Goal: Task Accomplishment & Management: Use online tool/utility

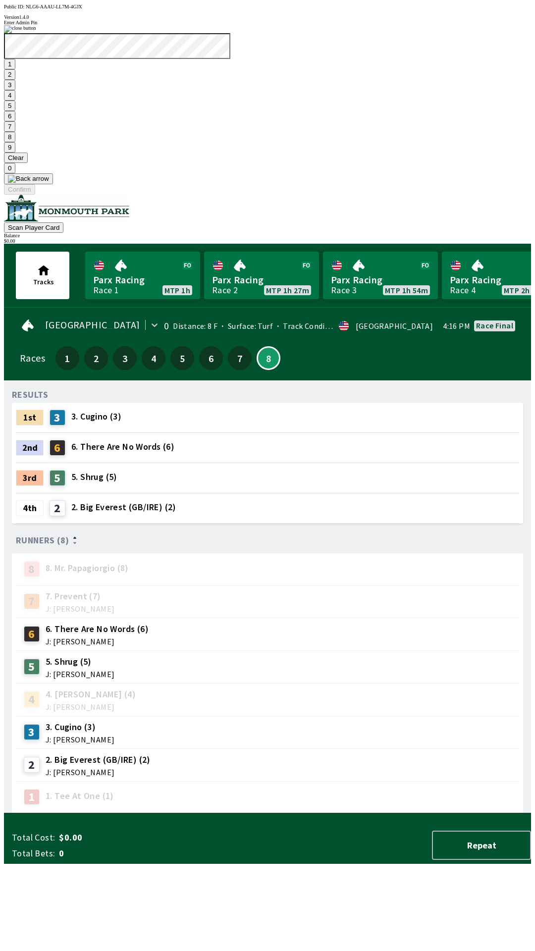
click at [15, 132] on button "7" at bounding box center [9, 126] width 11 height 10
click at [15, 90] on button "3" at bounding box center [9, 85] width 11 height 10
click at [35, 195] on button "Confirm" at bounding box center [19, 189] width 31 height 10
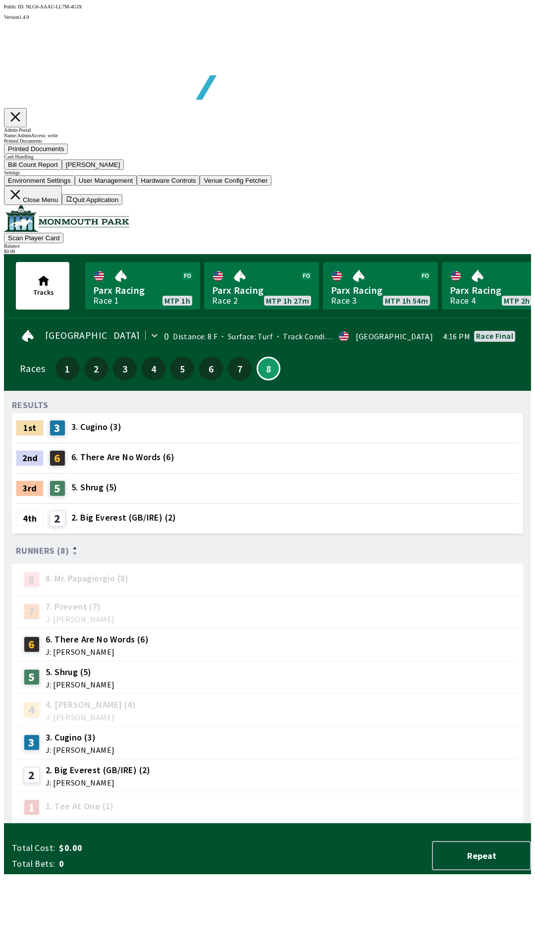
click at [62, 170] on button "Bill Count Report" at bounding box center [33, 165] width 58 height 10
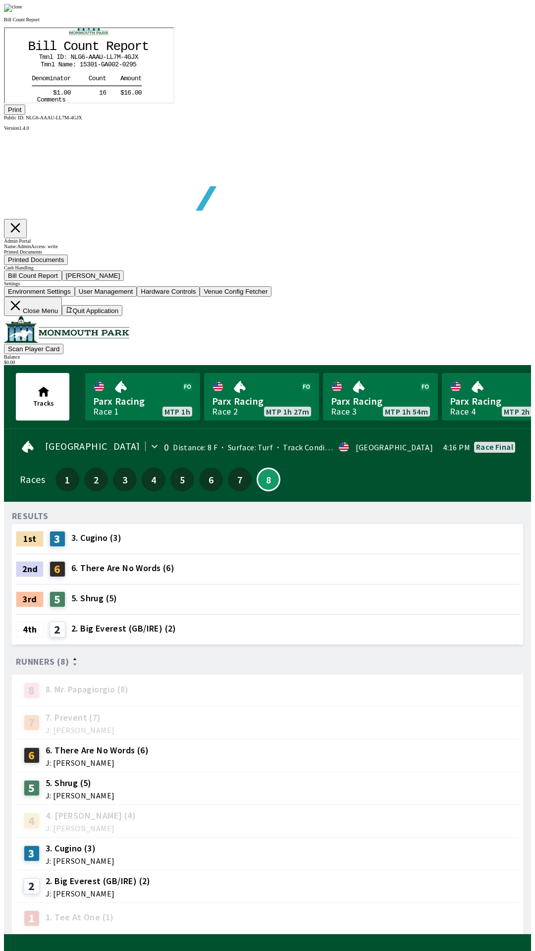
scroll to position [116, 0]
click at [25, 115] on button "Print" at bounding box center [14, 110] width 21 height 10
click at [22, 12] on img at bounding box center [13, 8] width 18 height 8
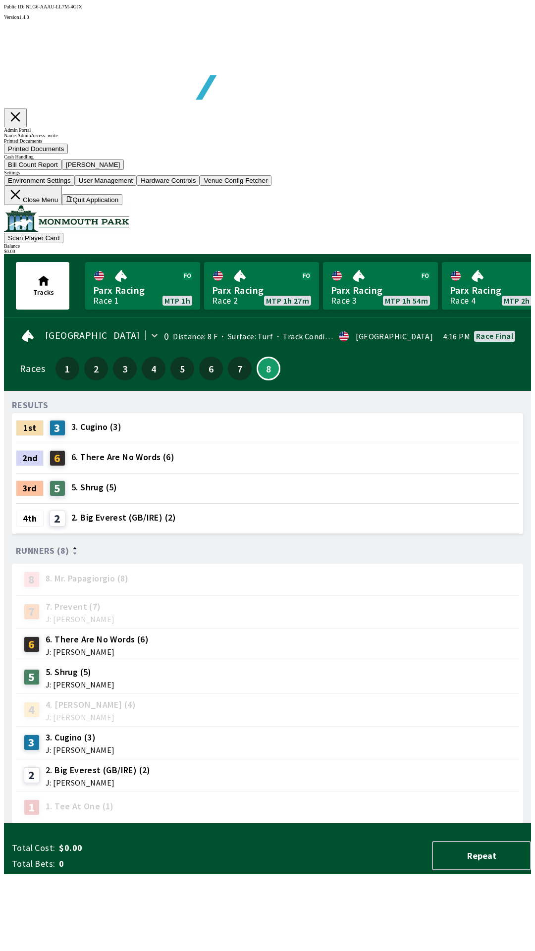
click at [124, 170] on button "[PERSON_NAME]" at bounding box center [93, 165] width 62 height 10
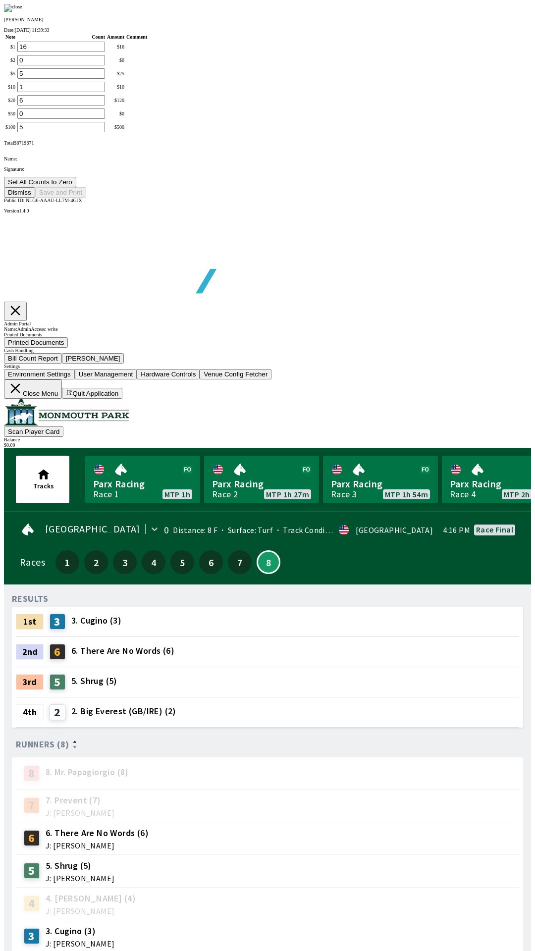
click at [76, 187] on button "Set All Counts to Zero" at bounding box center [40, 182] width 72 height 10
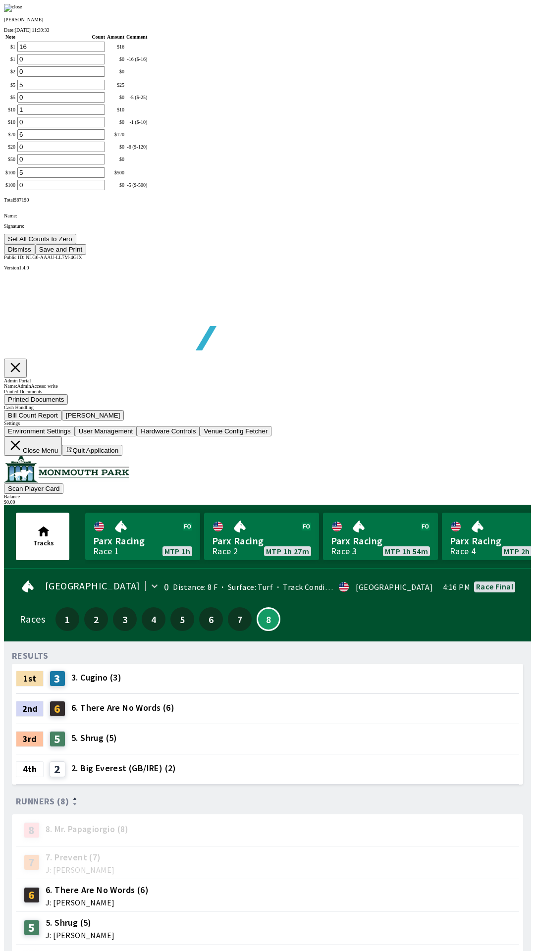
click at [86, 255] on button "Save and Print" at bounding box center [60, 249] width 51 height 10
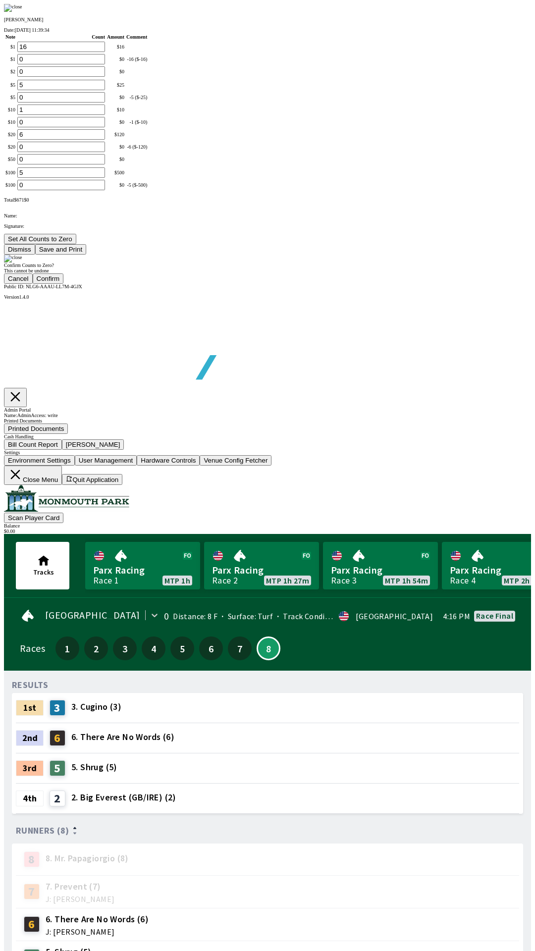
click at [64, 284] on button "Confirm" at bounding box center [48, 278] width 31 height 10
type input "0"
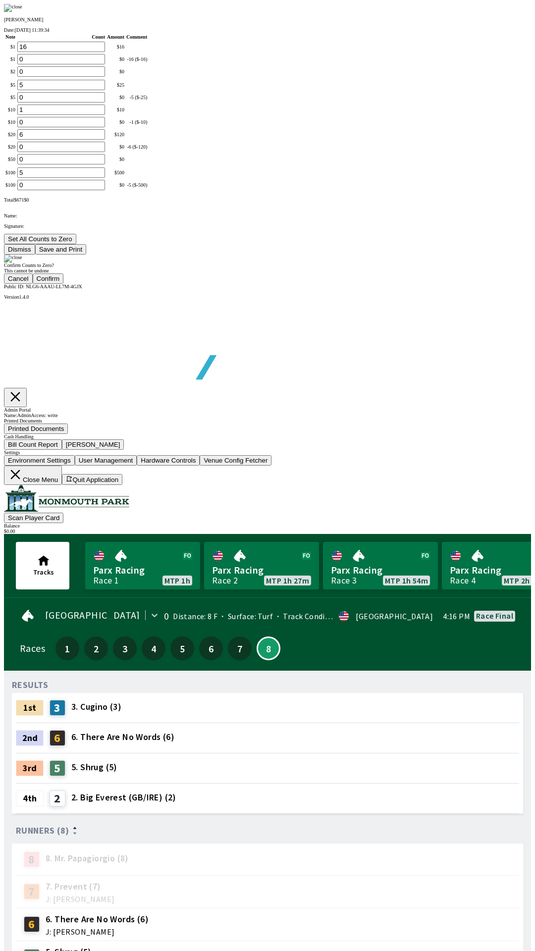
type input "0"
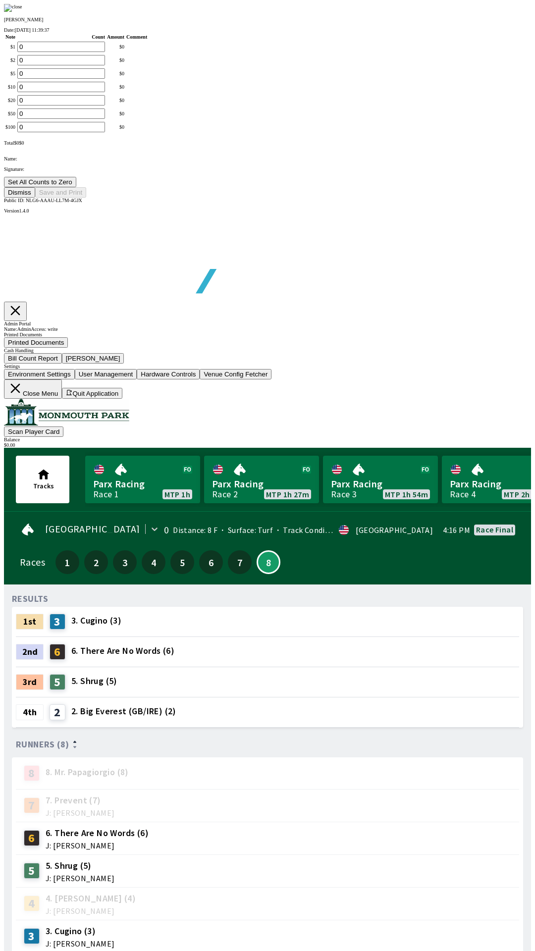
click at [35, 198] on button "Dismiss" at bounding box center [19, 192] width 31 height 10
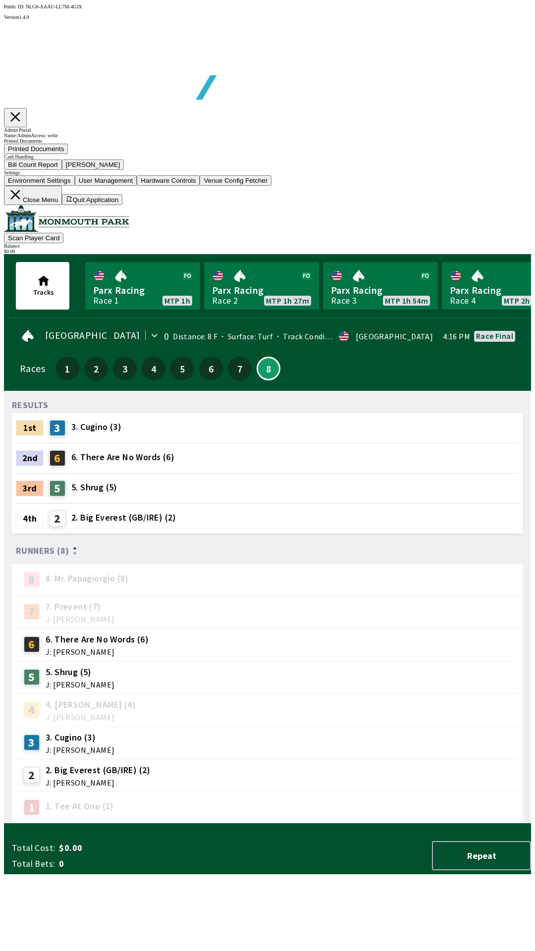
click at [62, 205] on button "Close Menu" at bounding box center [33, 195] width 58 height 19
